Goal: Information Seeking & Learning: Compare options

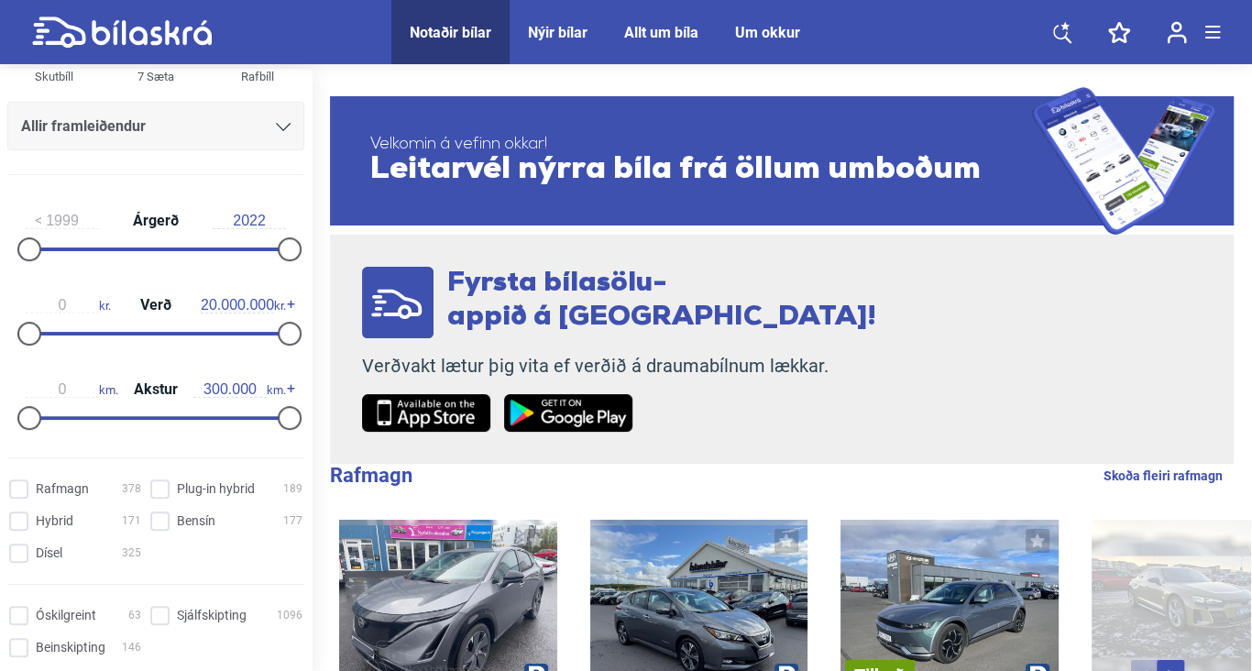
scroll to position [275, 0]
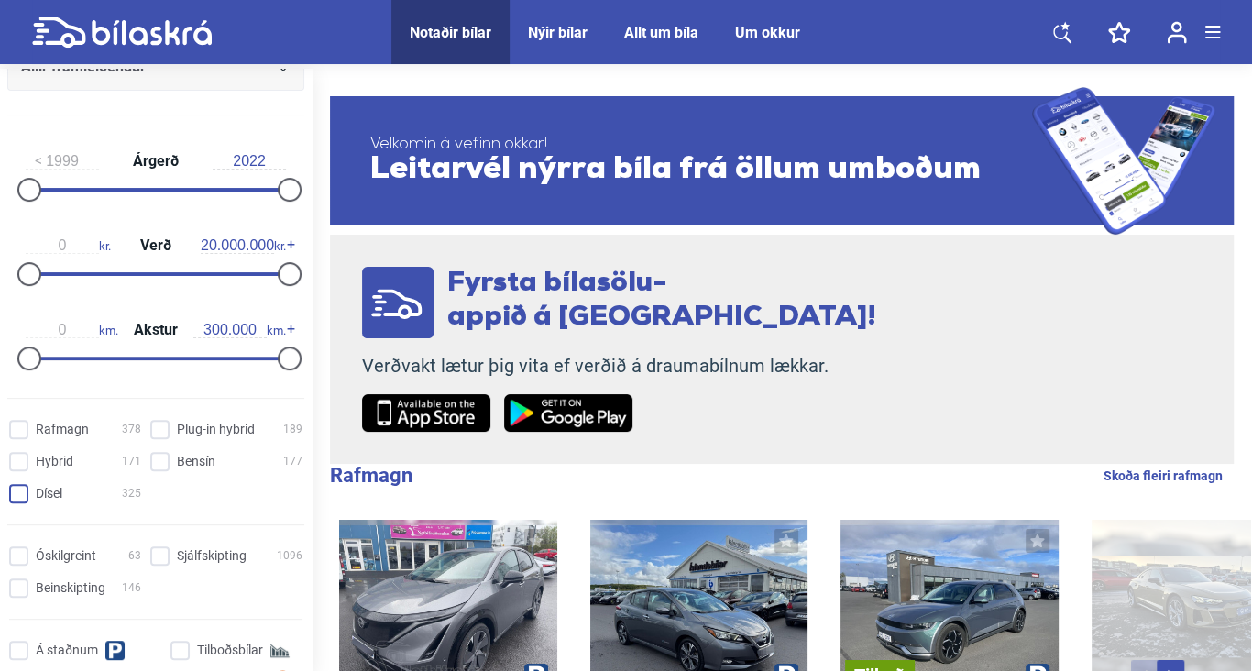
click at [25, 490] on input "Dísel 325" at bounding box center [78, 494] width 132 height 19
checkbox input "true"
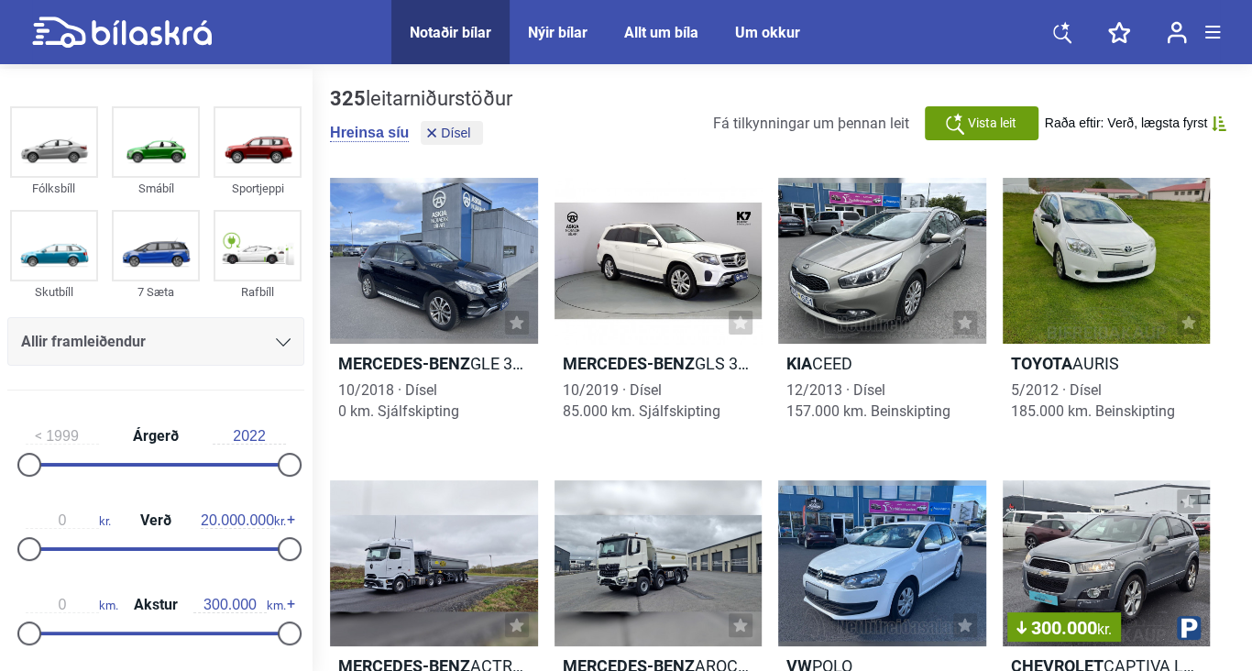
click at [276, 339] on icon at bounding box center [283, 342] width 15 height 8
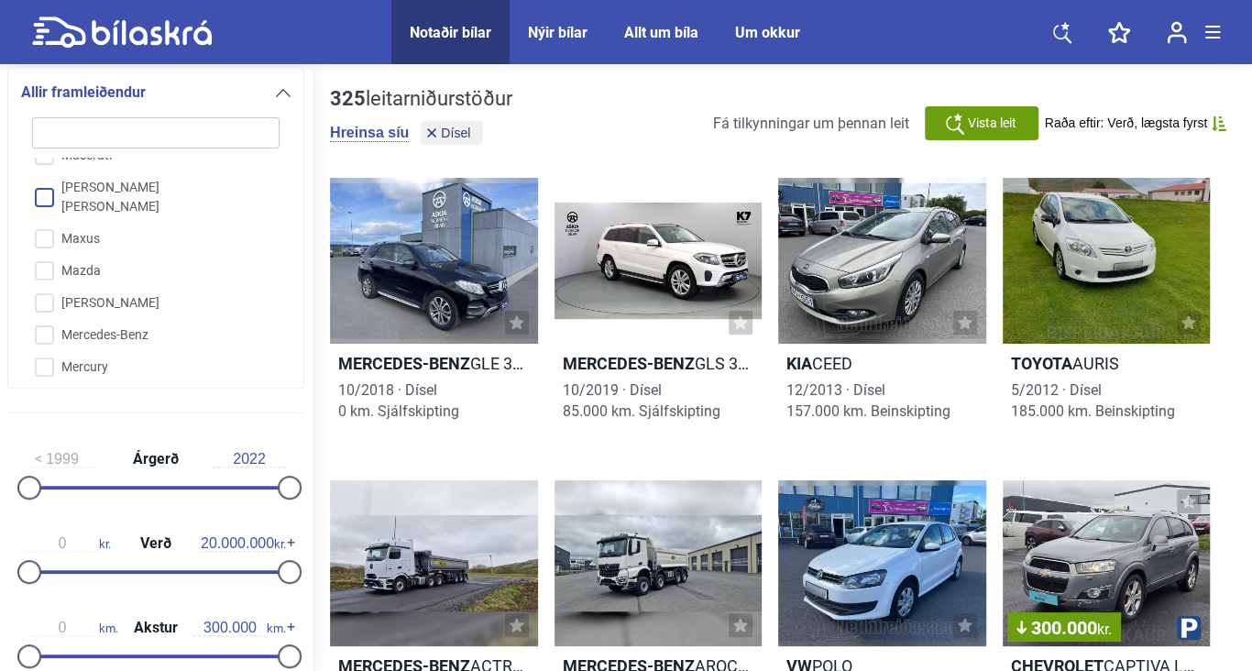
scroll to position [2804, 0]
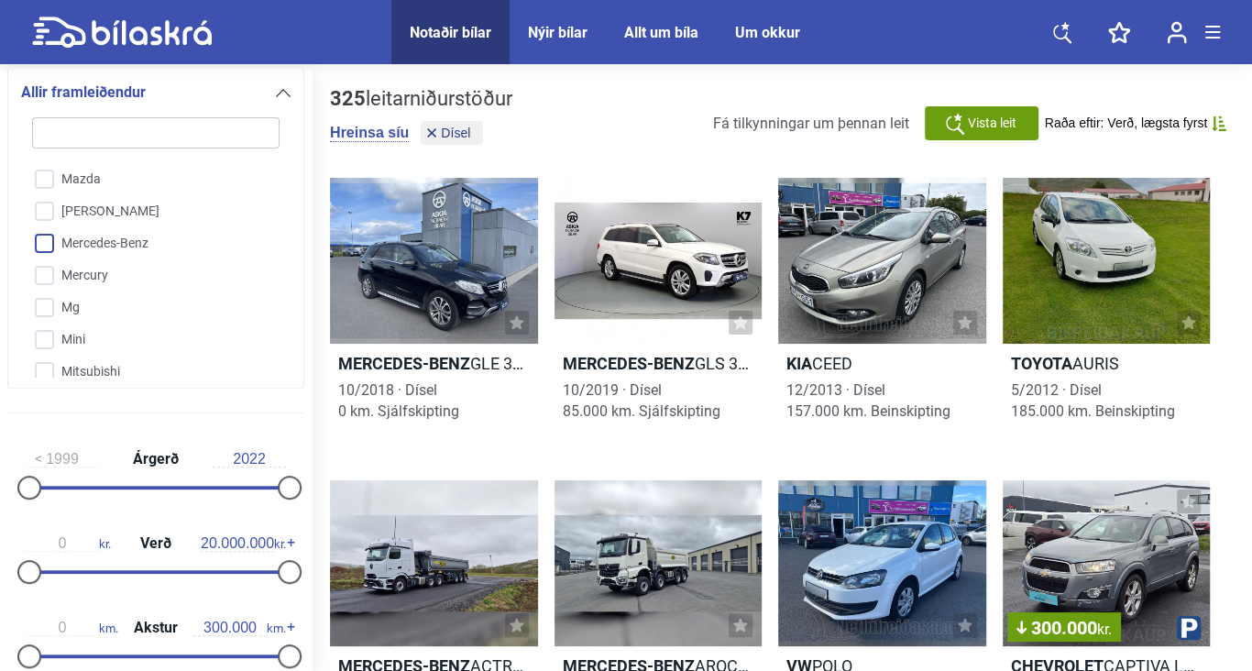
click at [39, 231] on input "Mercedes-Benz" at bounding box center [143, 244] width 249 height 32
checkbox input "true"
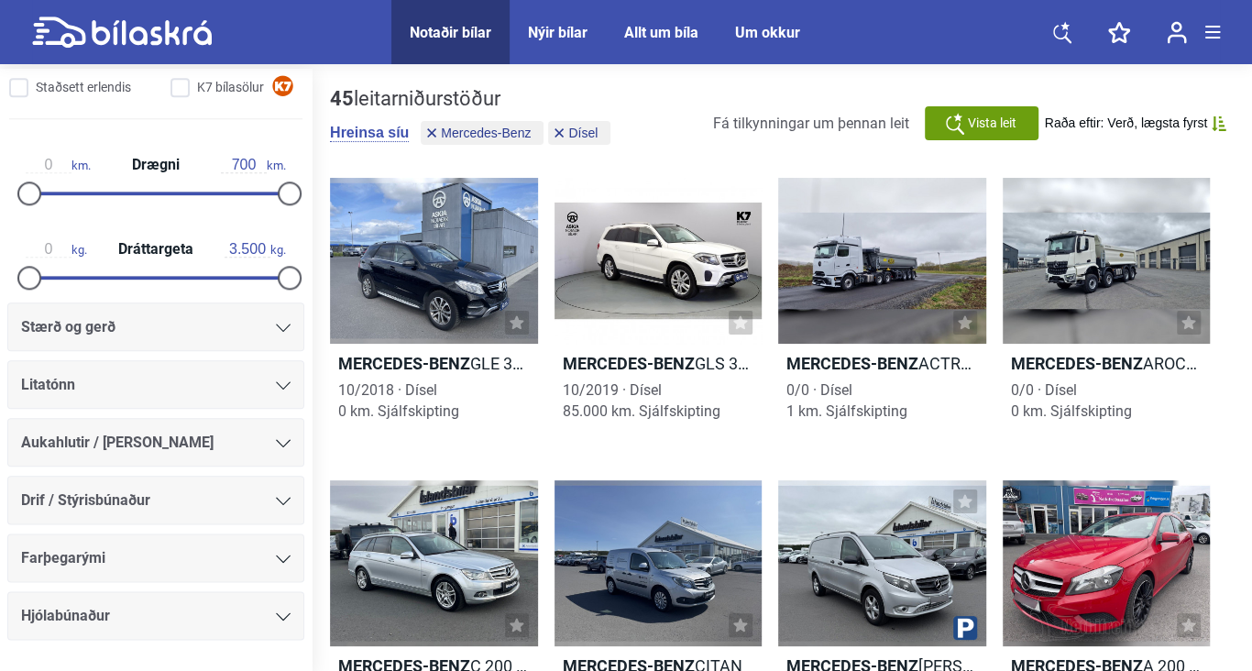
scroll to position [1157, 0]
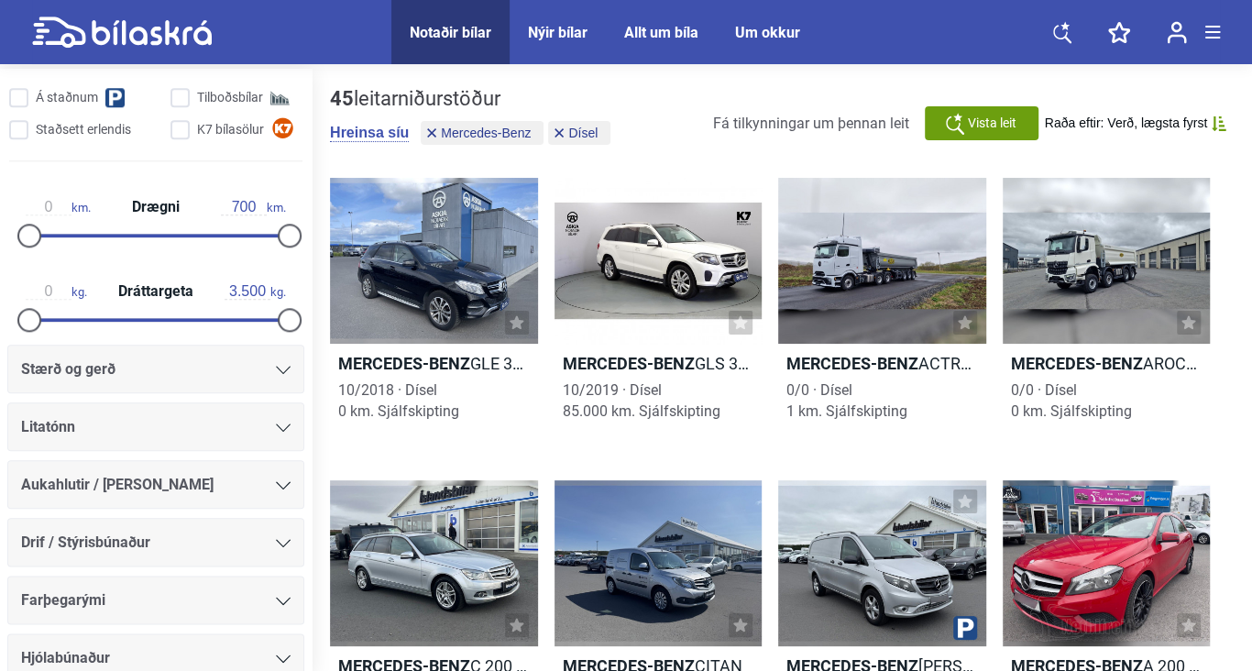
click at [278, 366] on icon at bounding box center [283, 370] width 15 height 8
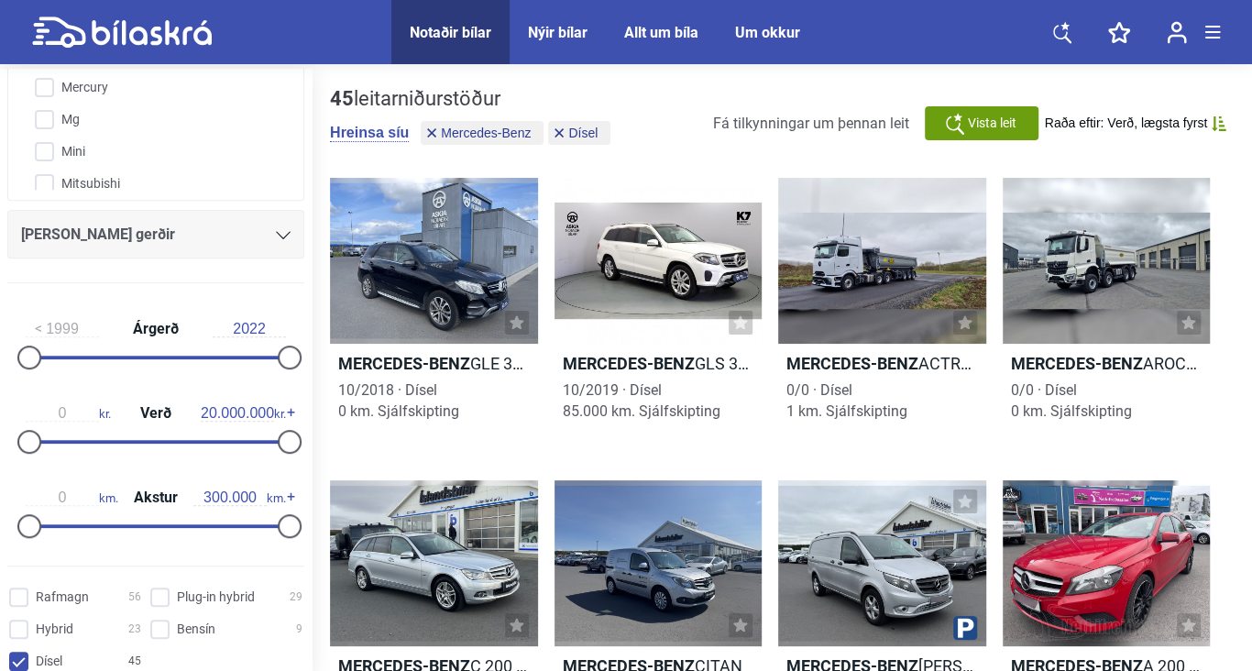
scroll to position [332, 0]
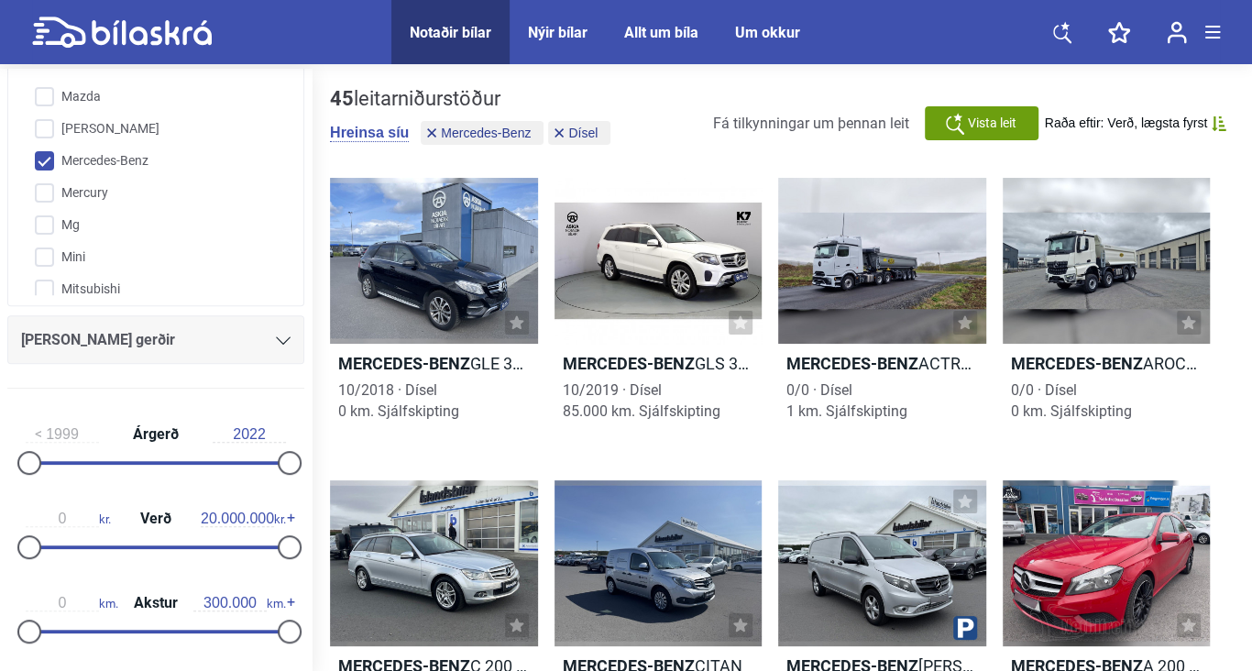
click at [277, 338] on icon at bounding box center [283, 340] width 15 height 8
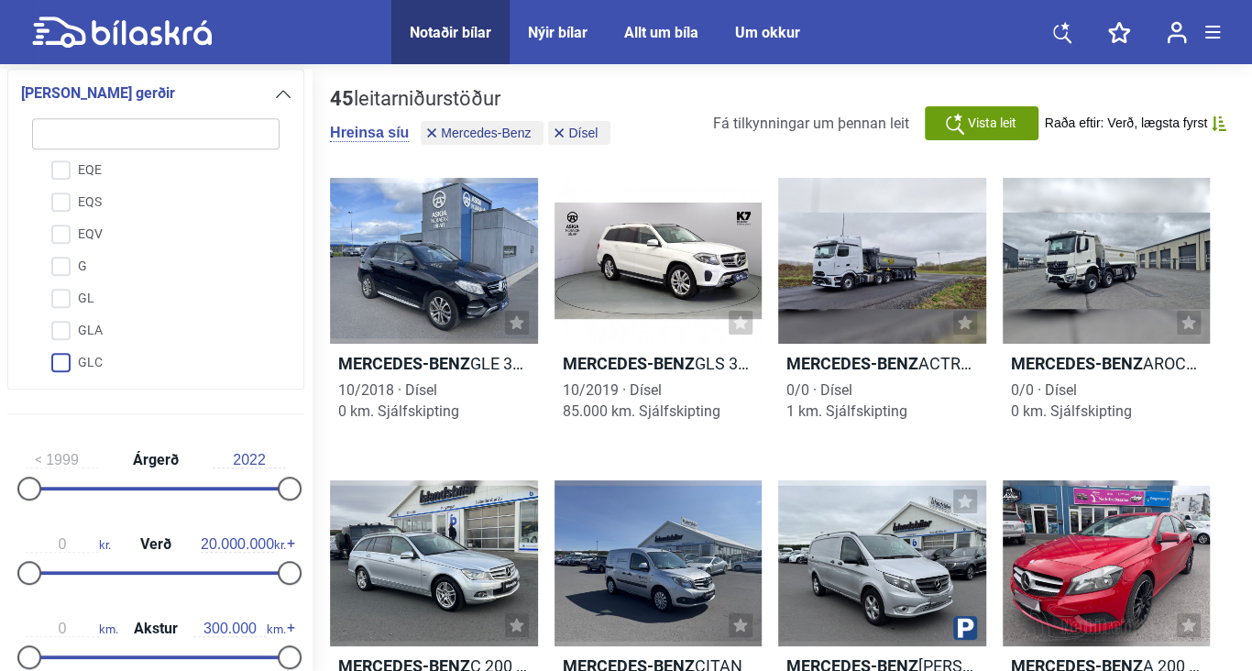
scroll to position [678, 0]
click at [122, 302] on input "Sprinter" at bounding box center [143, 299] width 249 height 32
checkbox input "true"
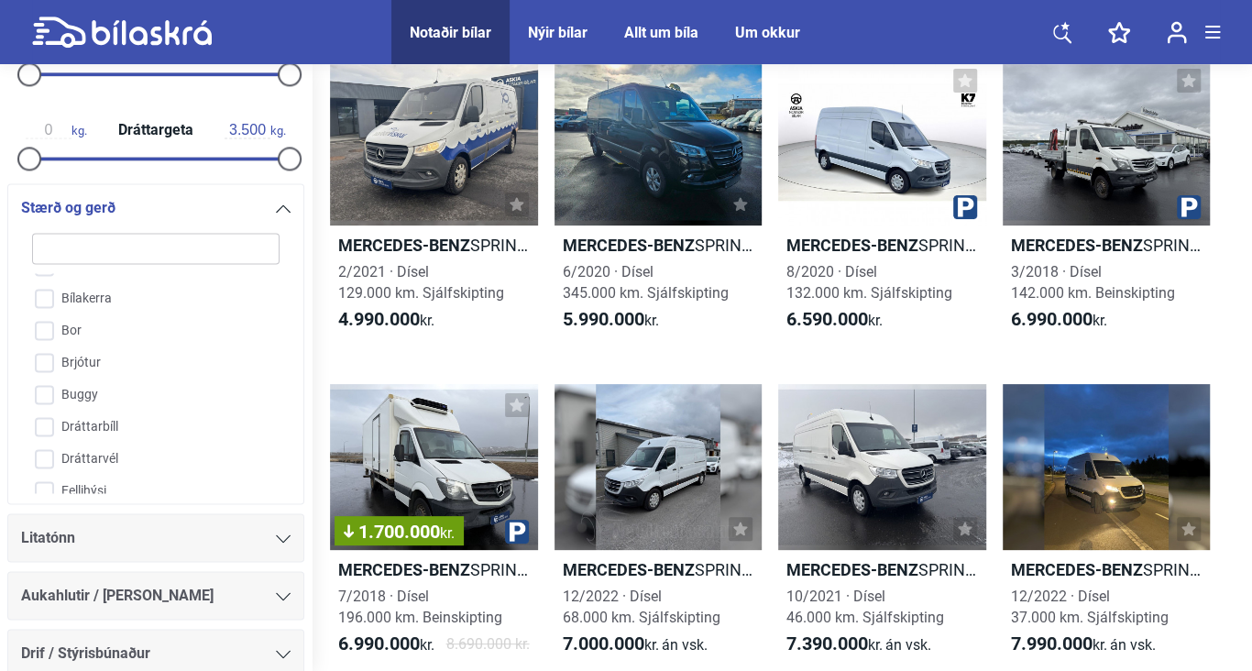
scroll to position [52, 0]
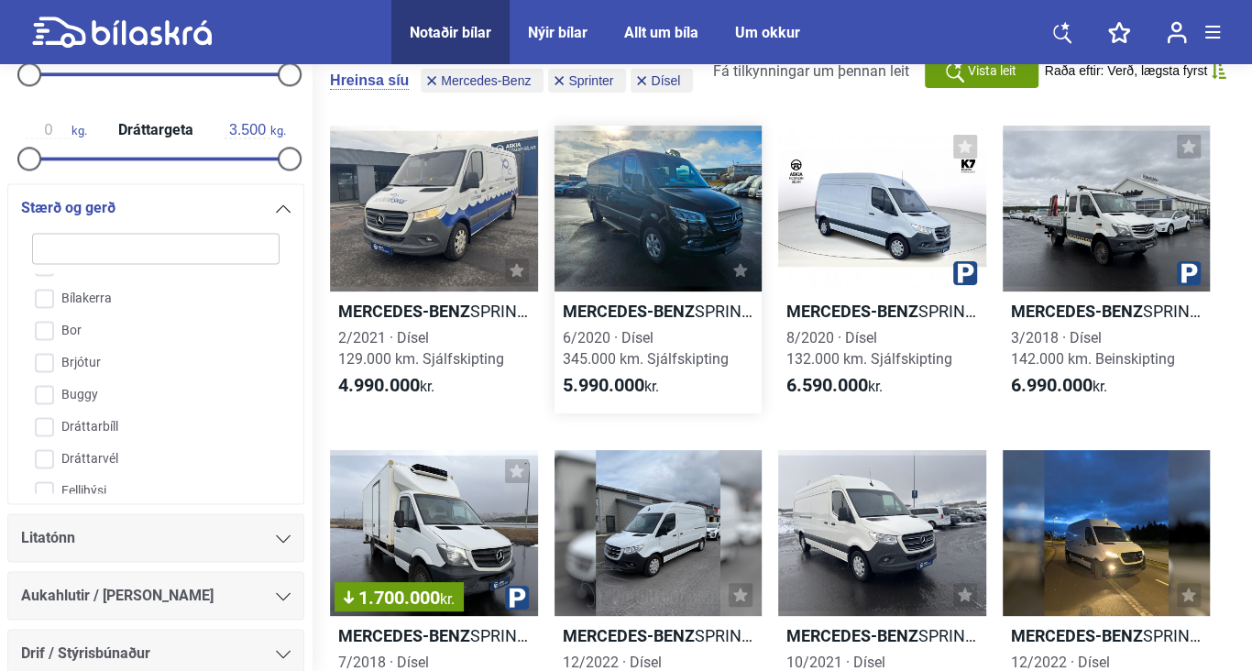
click at [663, 229] on div at bounding box center [658, 209] width 208 height 166
